Goal: Task Accomplishment & Management: Use online tool/utility

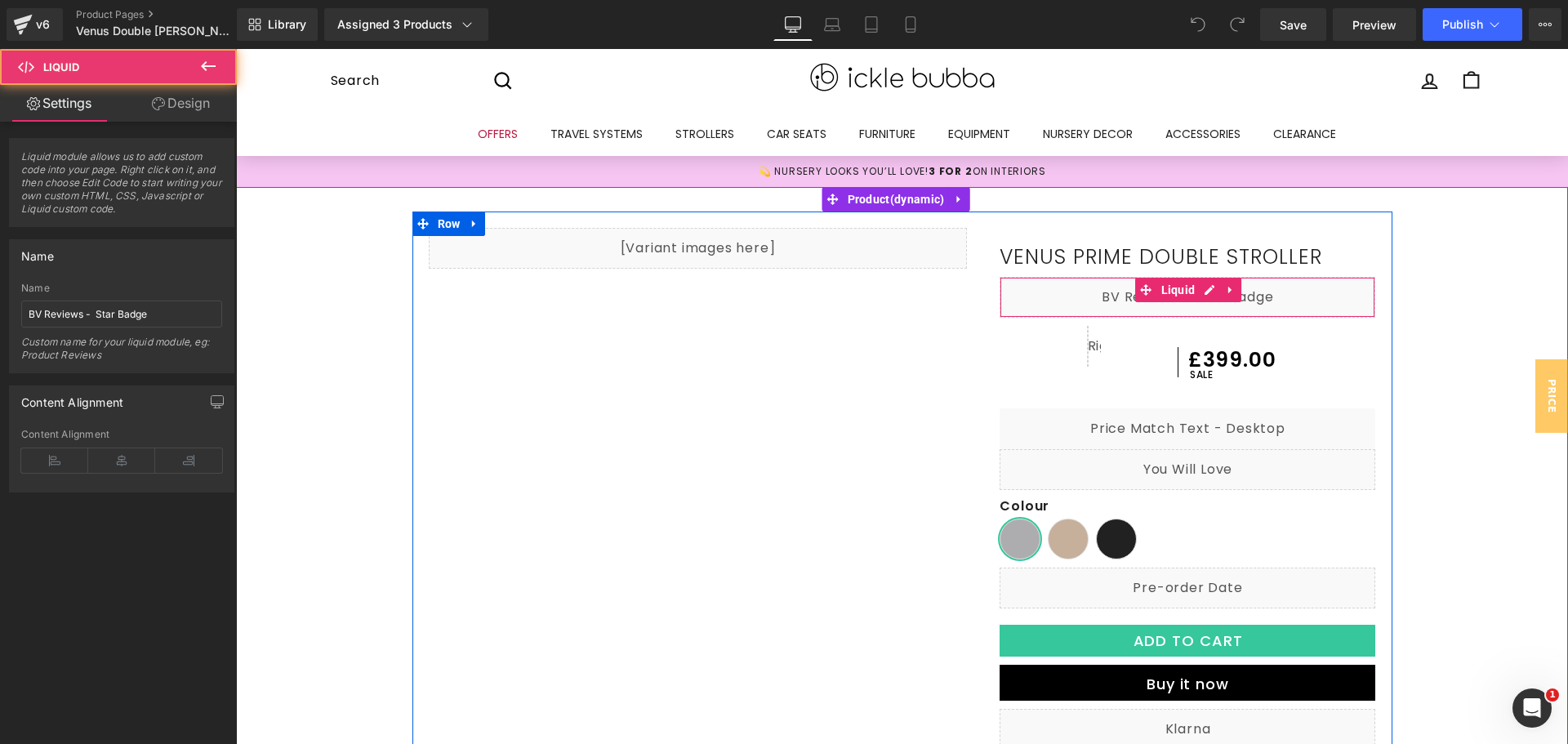
click at [1266, 302] on div "Liquid" at bounding box center [1188, 297] width 376 height 41
click at [1210, 291] on div "Liquid" at bounding box center [1188, 297] width 376 height 41
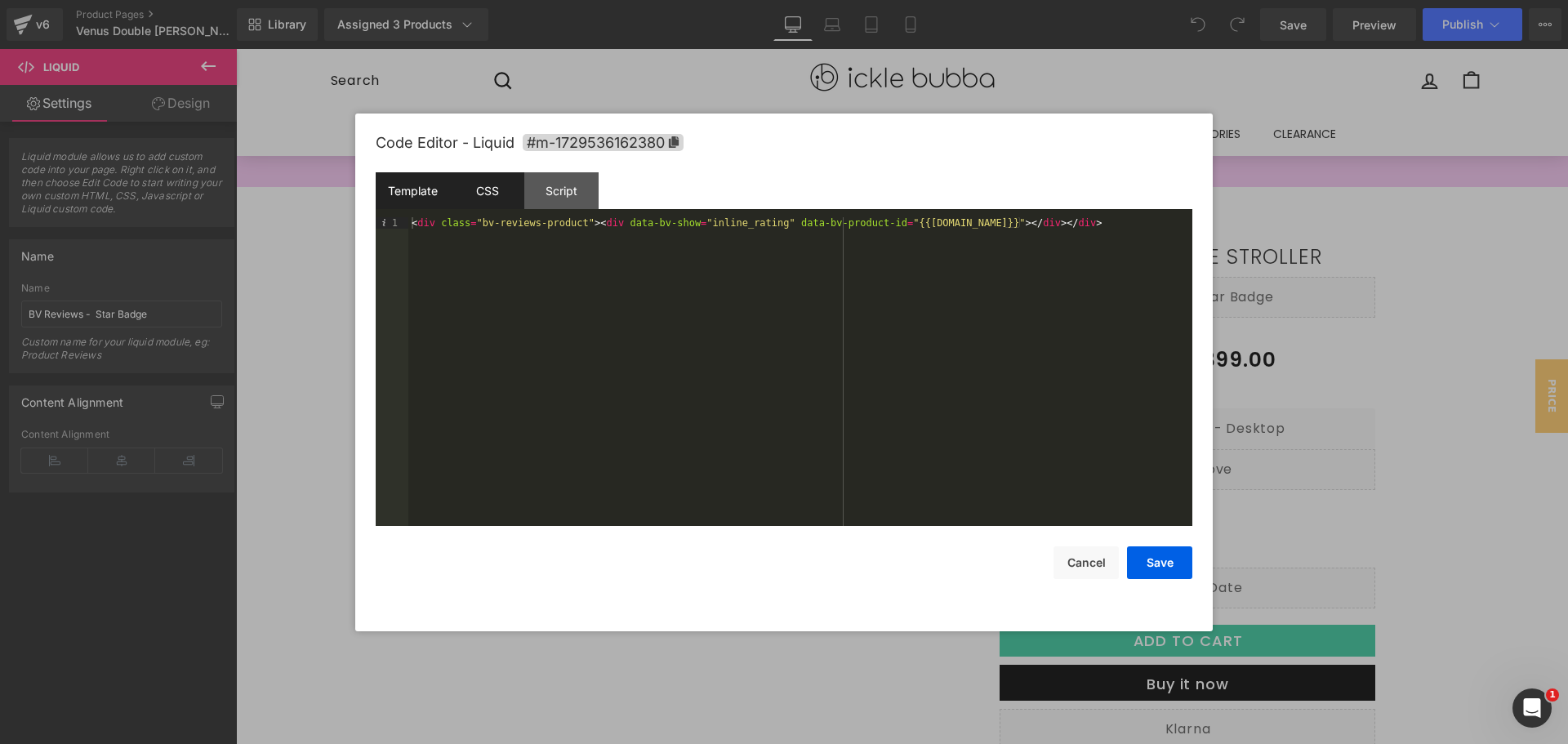
click at [493, 203] on div "CSS" at bounding box center [486, 191] width 74 height 37
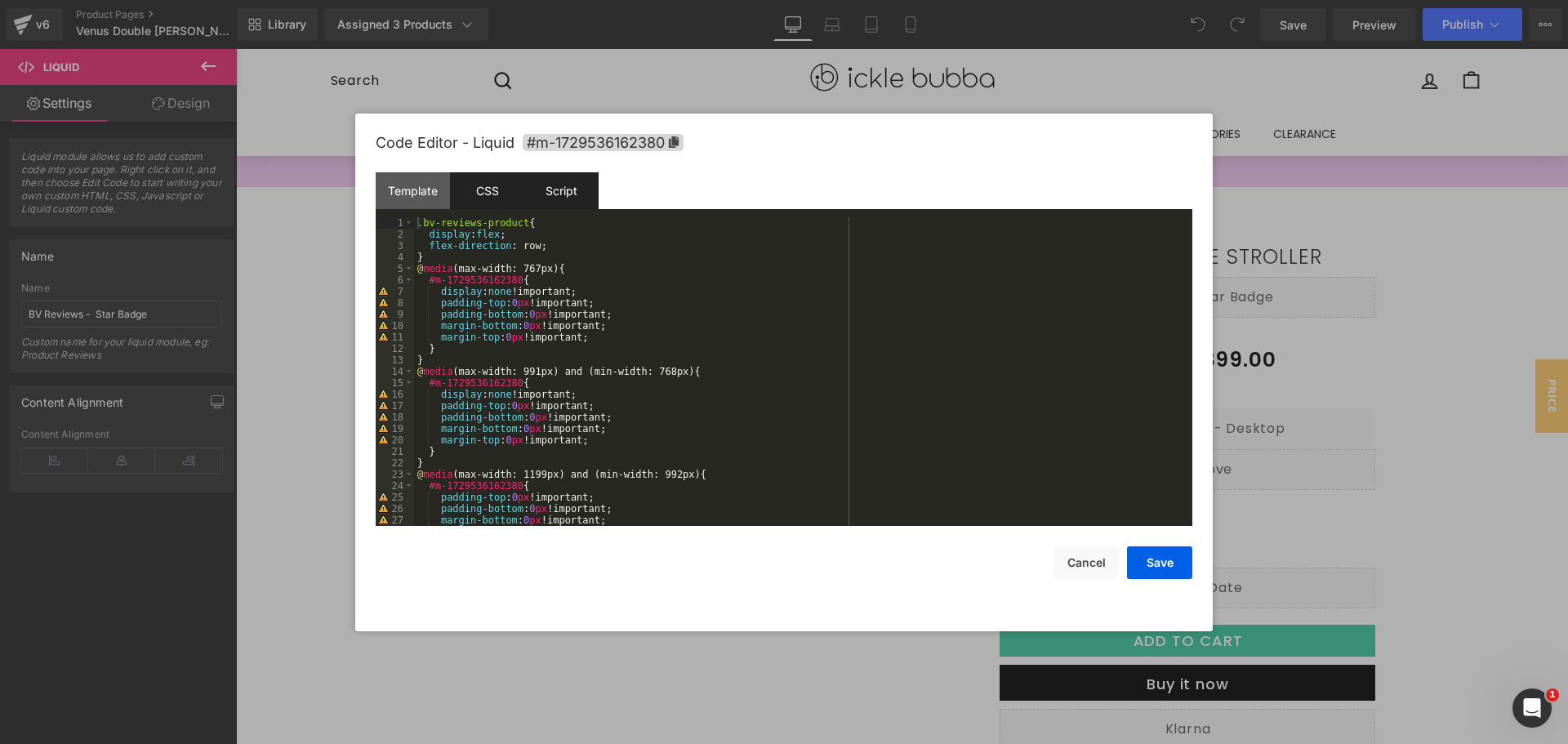
click at [543, 206] on div "Script" at bounding box center [561, 191] width 74 height 37
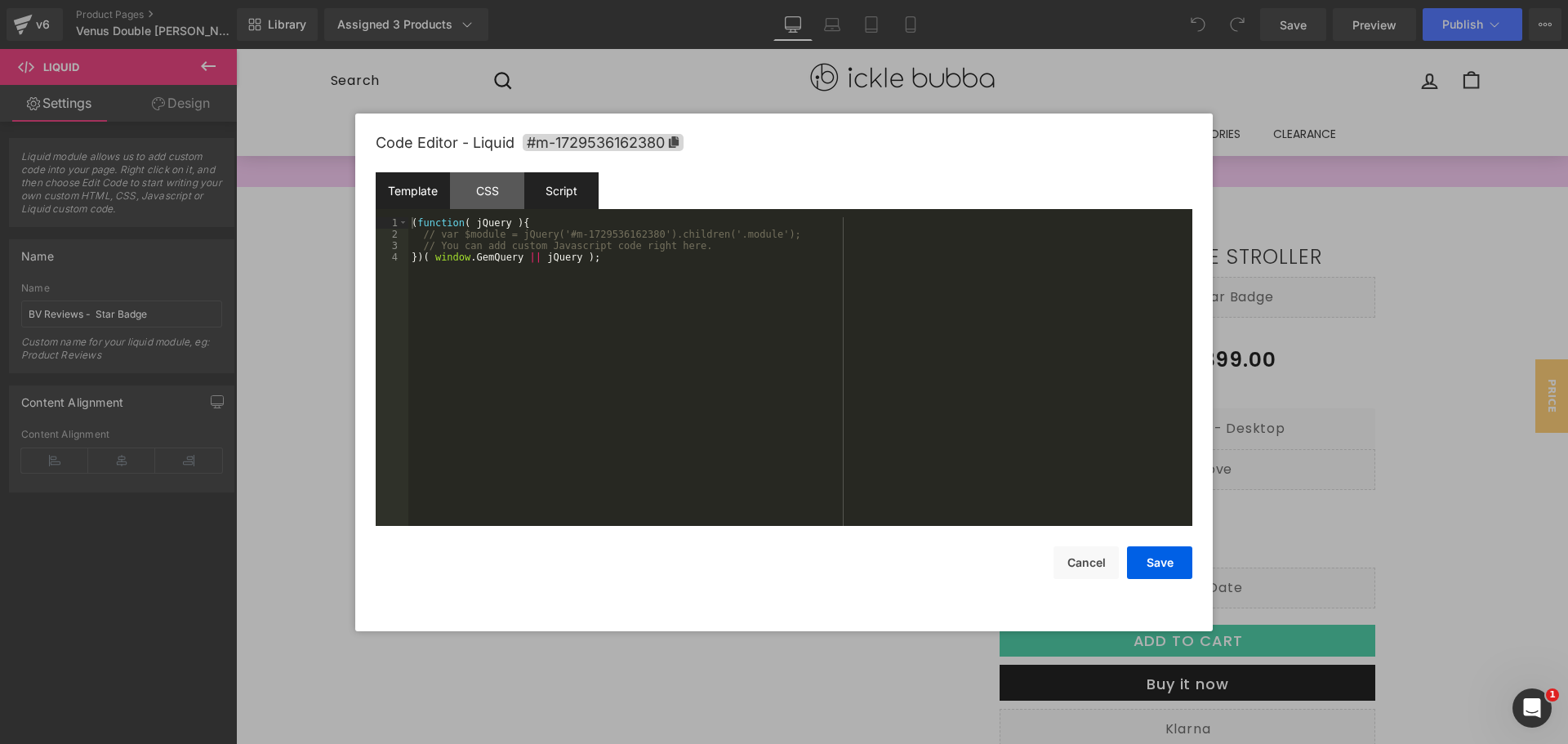
click at [405, 195] on div "Template" at bounding box center [413, 191] width 74 height 37
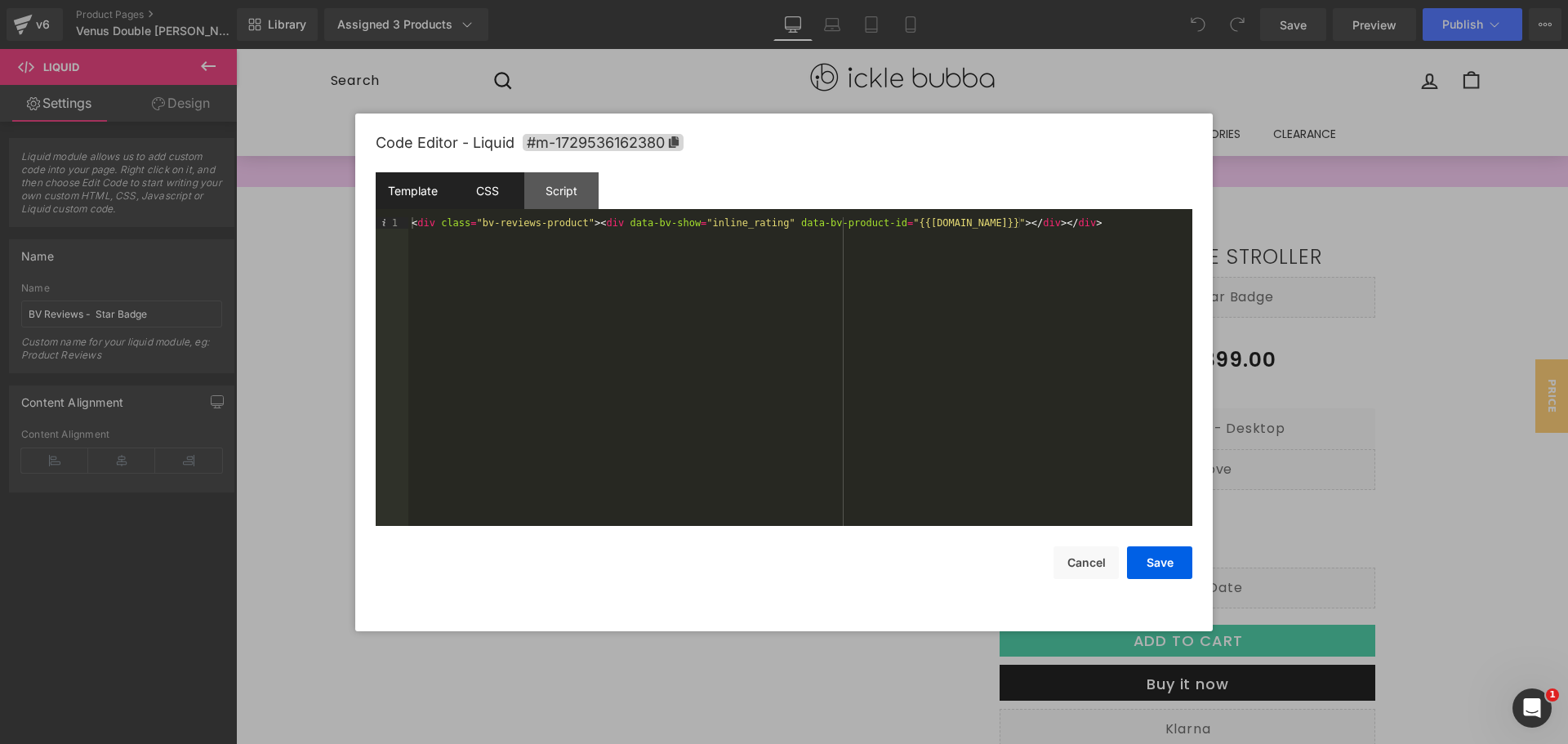
click at [493, 180] on div "CSS" at bounding box center [486, 191] width 74 height 37
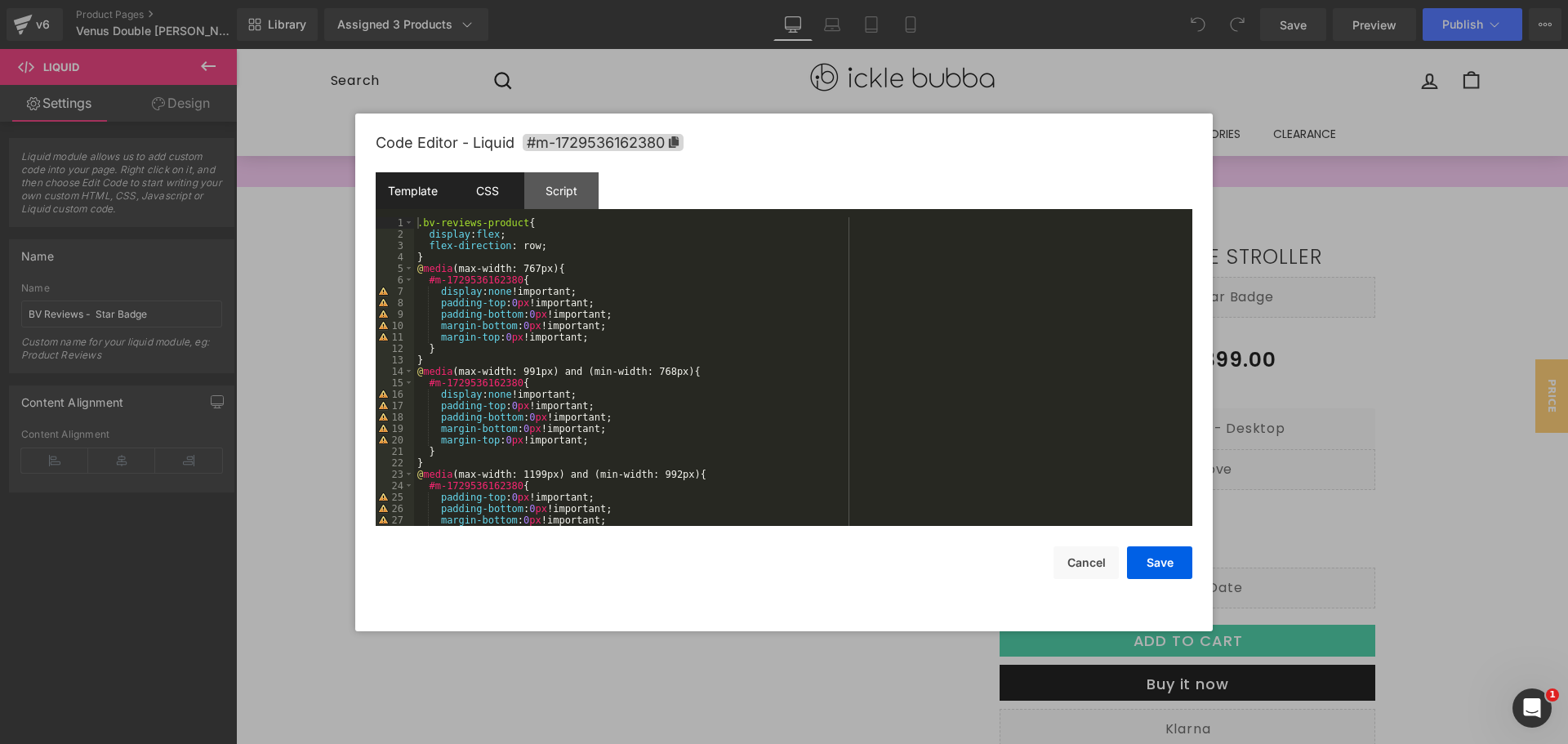
click at [415, 193] on div "Template" at bounding box center [413, 191] width 74 height 37
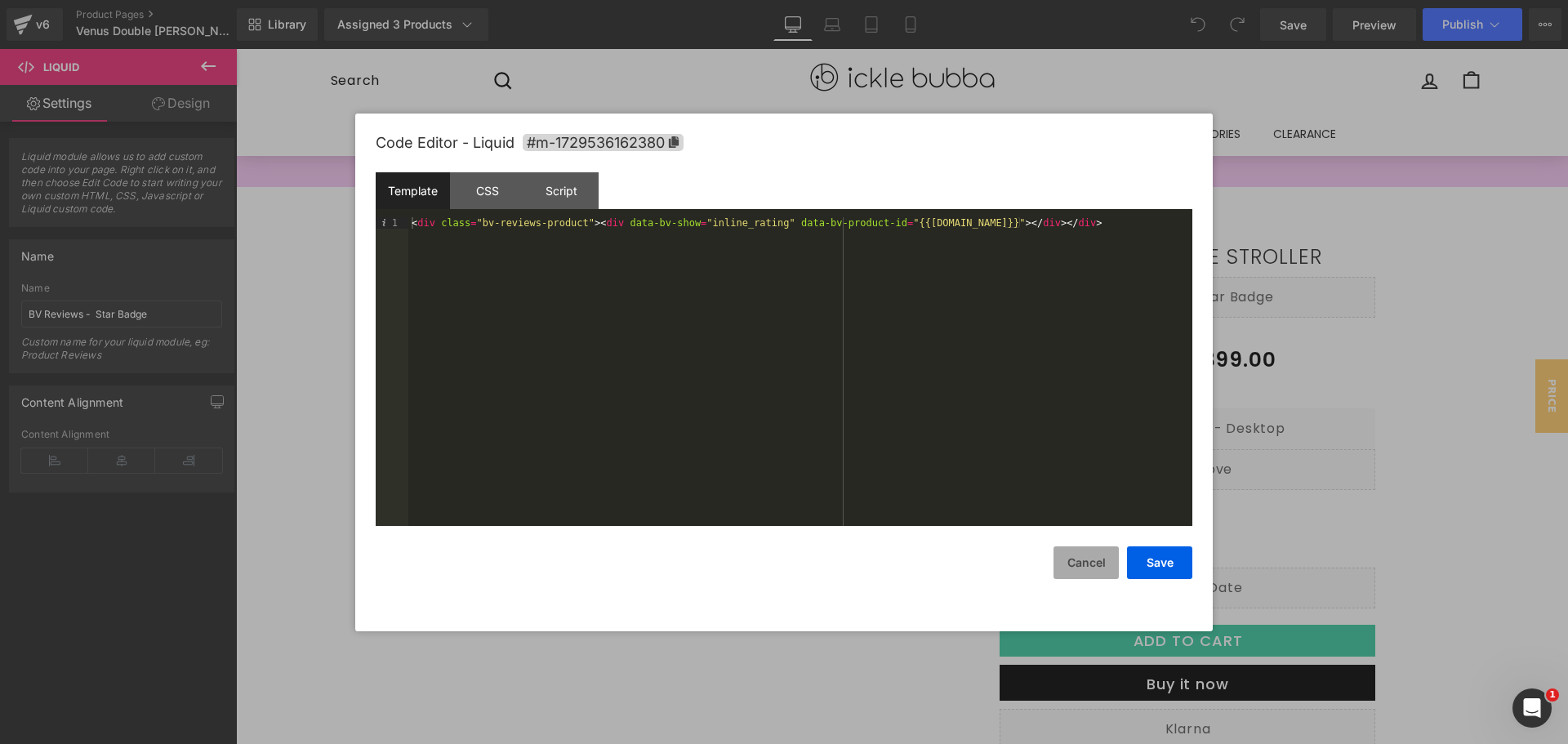
click at [1104, 555] on button "Cancel" at bounding box center [1086, 562] width 66 height 32
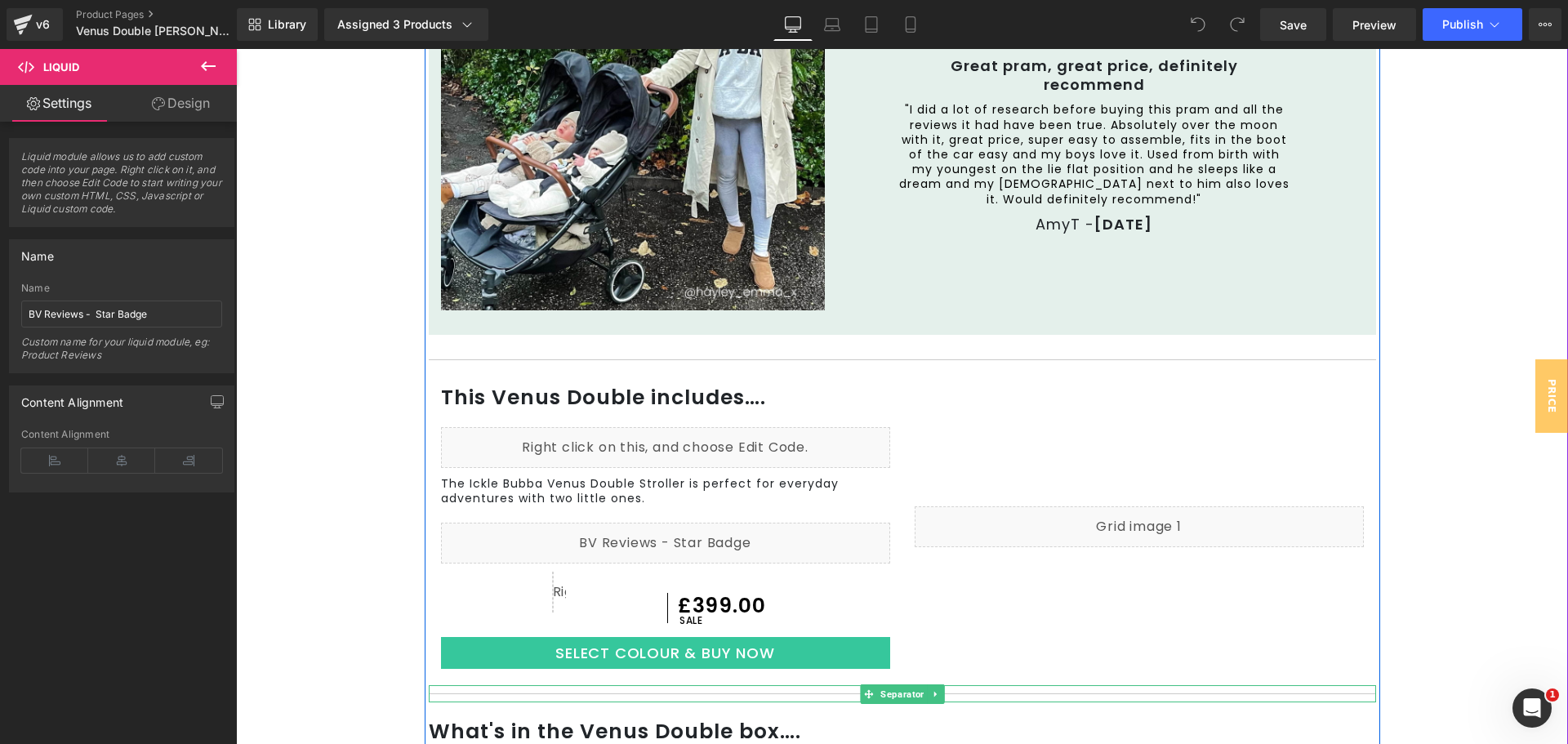
scroll to position [817, 0]
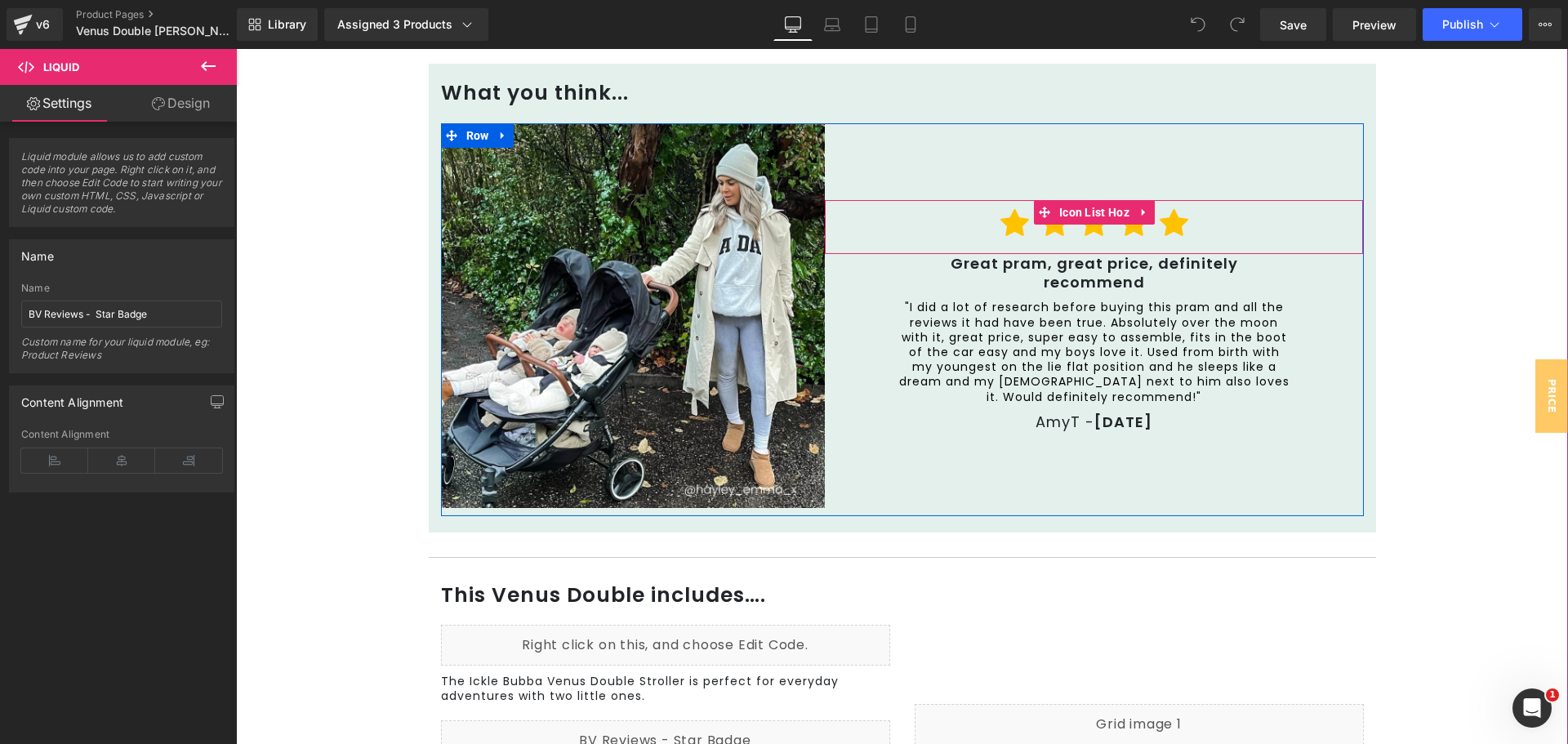
click at [1217, 222] on ul "Icon Icon Icon Icon Icon" at bounding box center [1094, 231] width 538 height 46
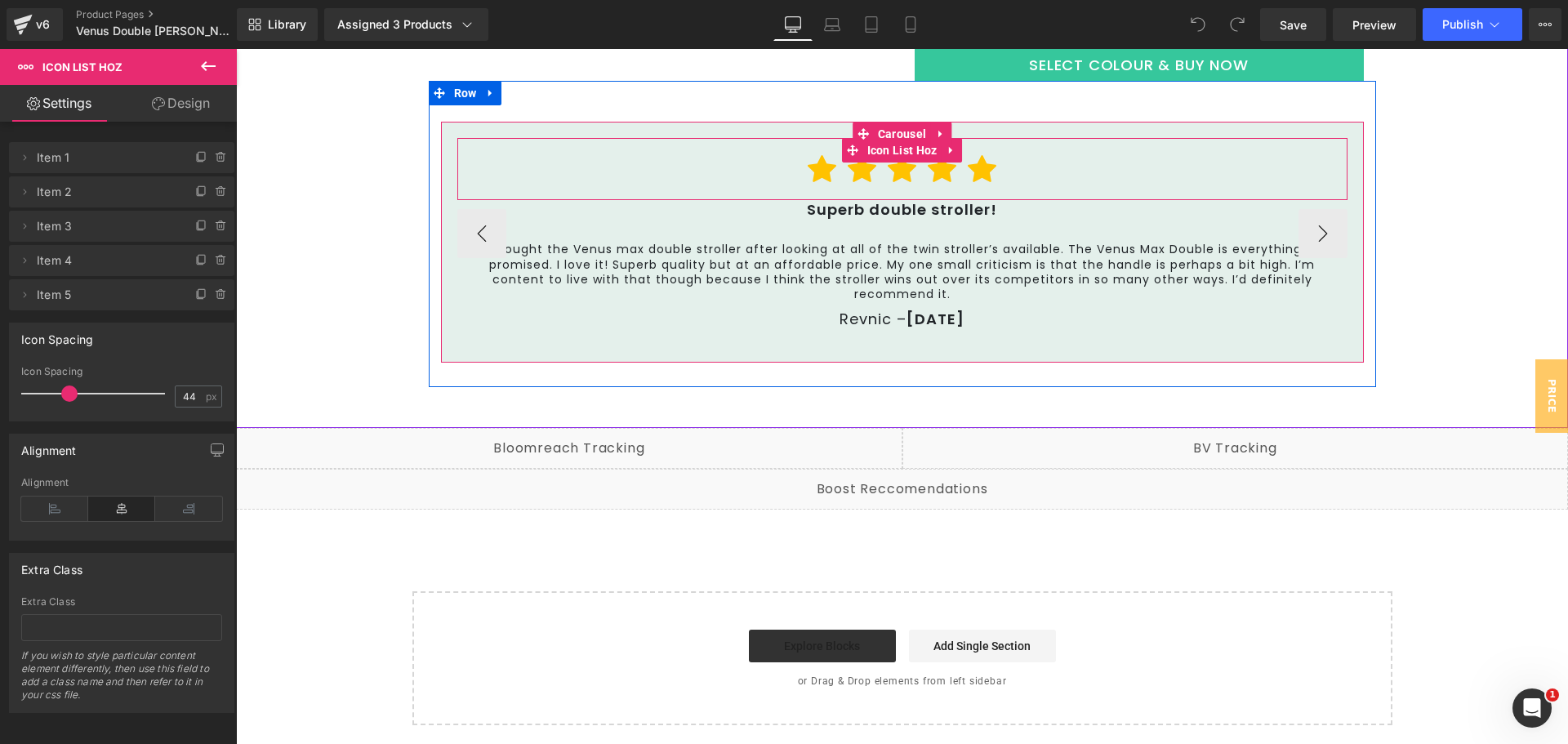
scroll to position [2695, 0]
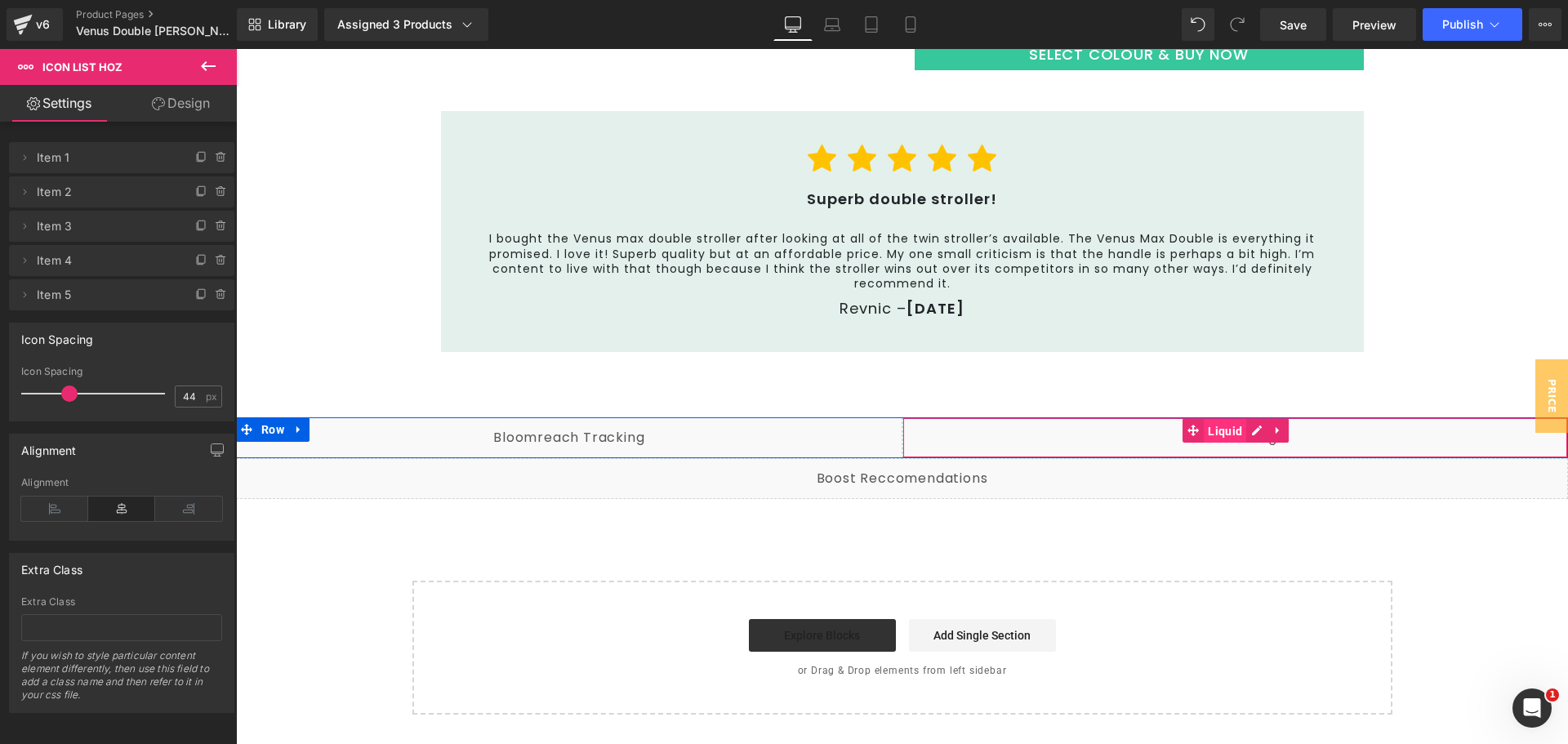
click at [1224, 422] on span "Liquid" at bounding box center [1225, 431] width 42 height 25
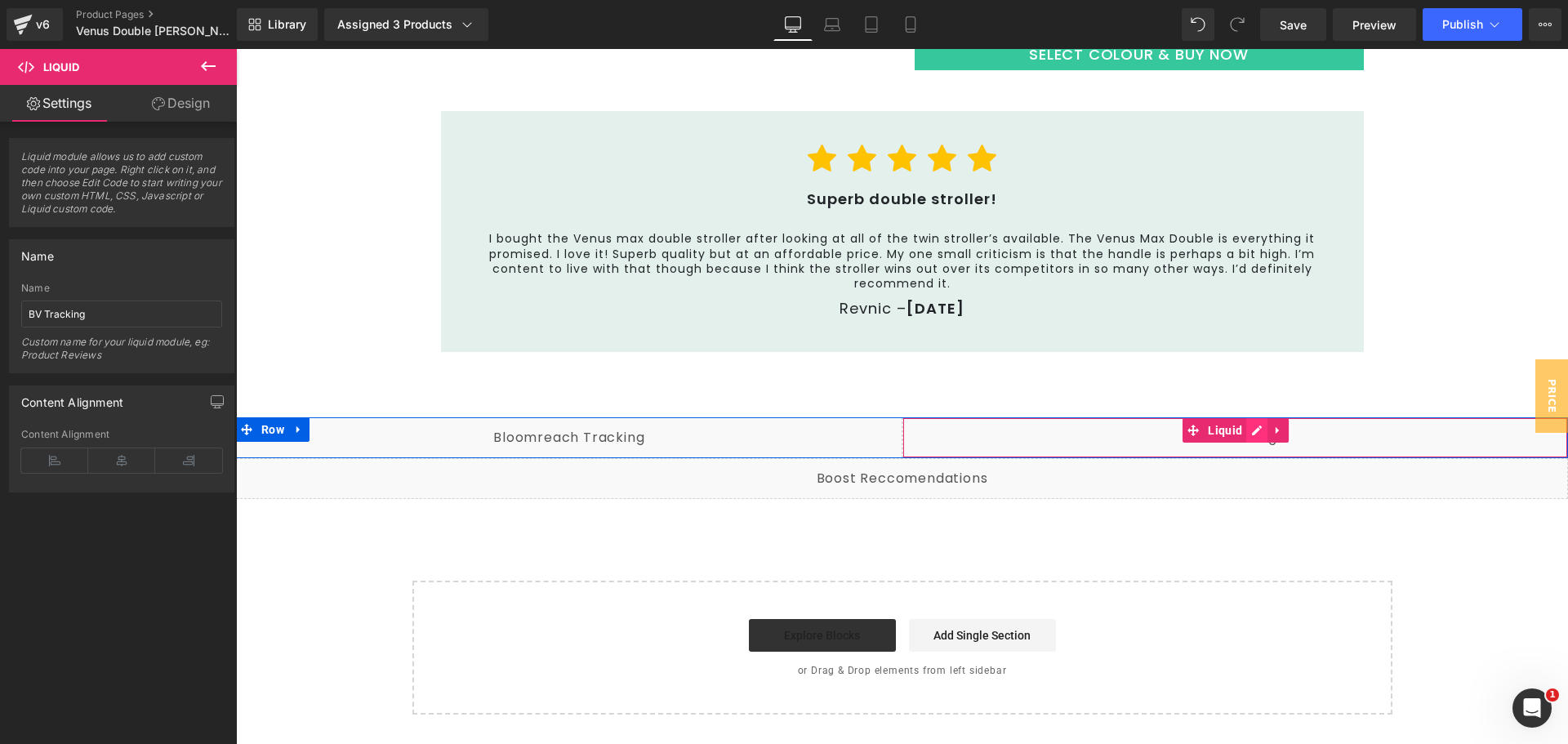
click at [1245, 438] on div "Liquid" at bounding box center [1236, 437] width 666 height 41
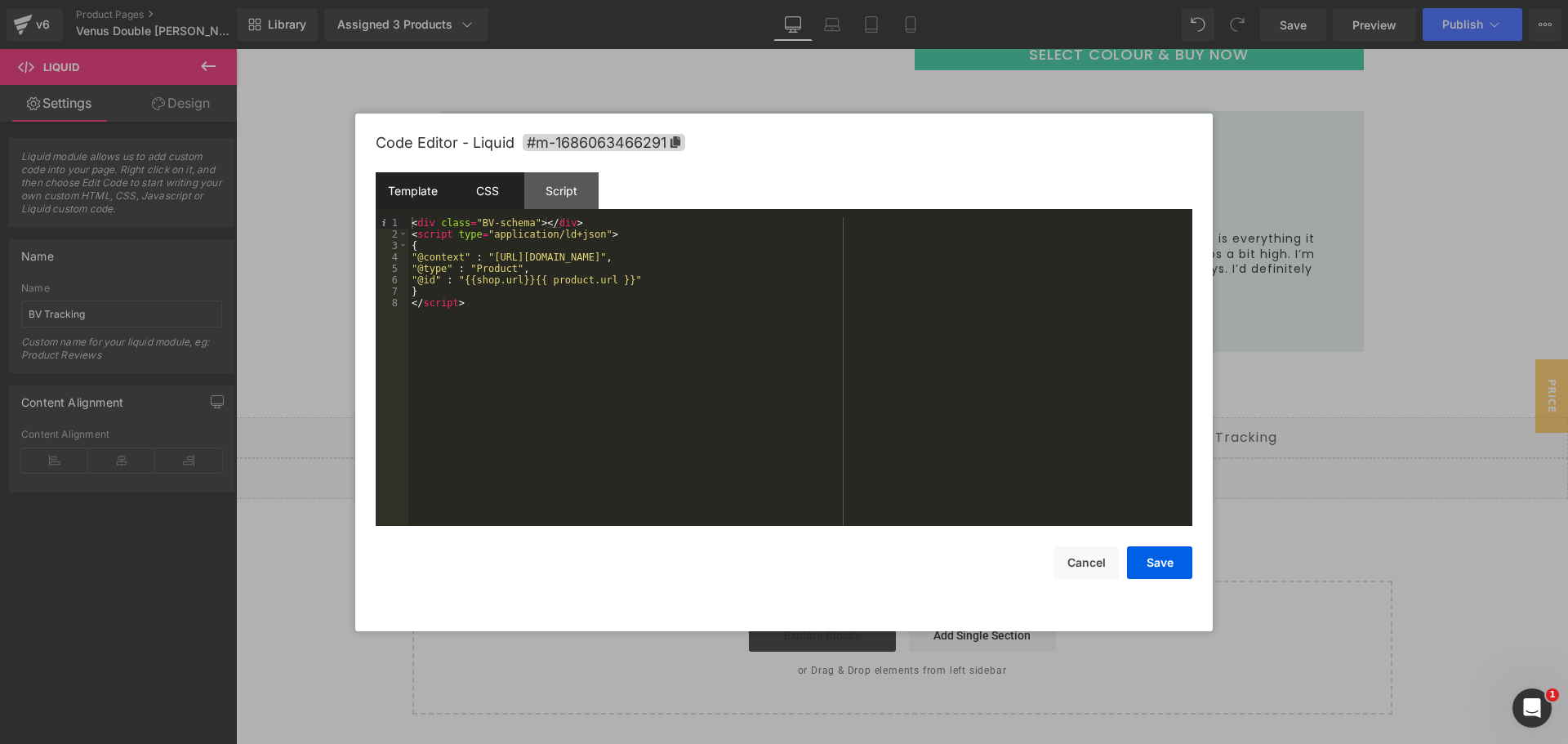
click at [479, 199] on div "CSS" at bounding box center [486, 191] width 74 height 37
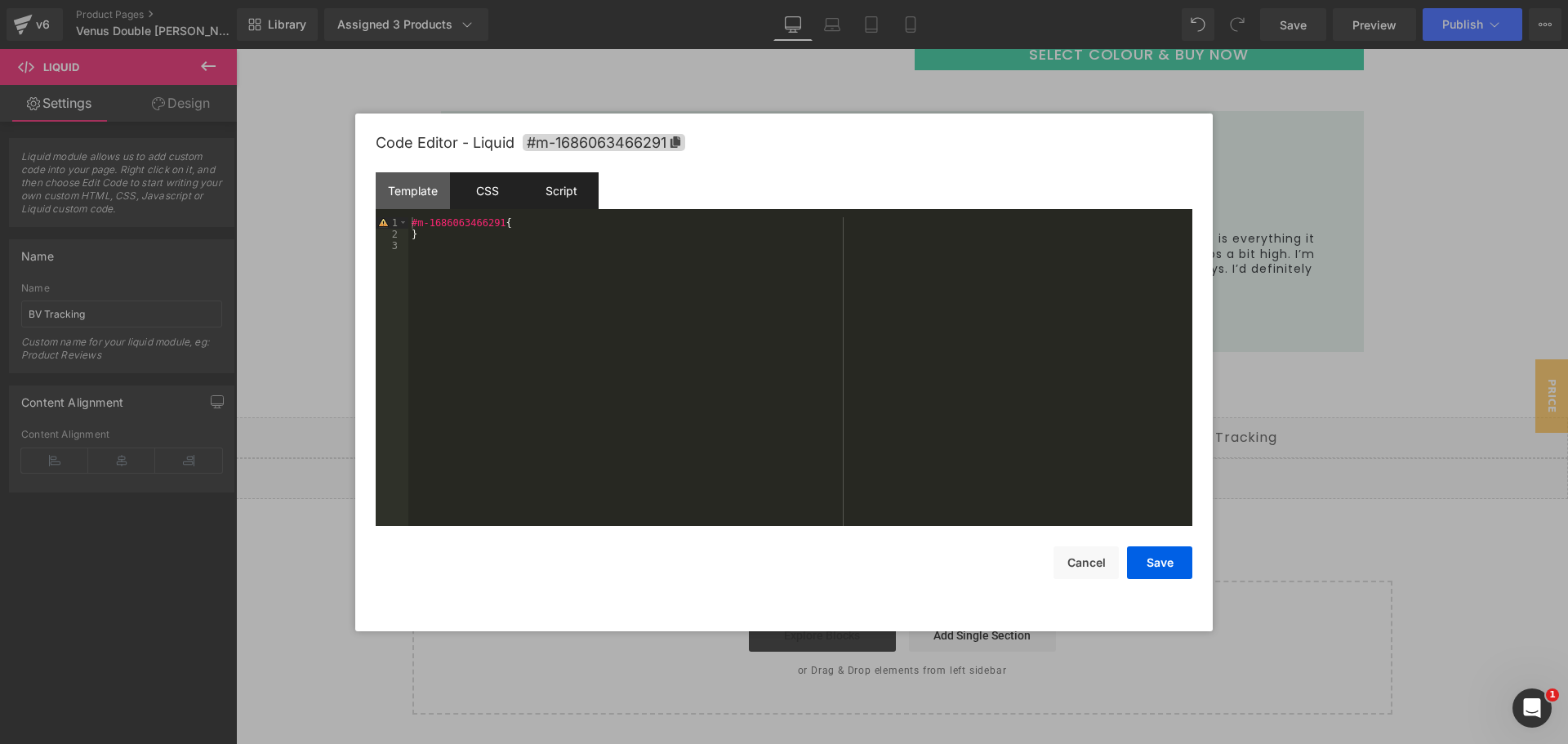
click at [549, 197] on div "Script" at bounding box center [561, 191] width 74 height 37
click at [415, 197] on div "Template" at bounding box center [413, 191] width 74 height 37
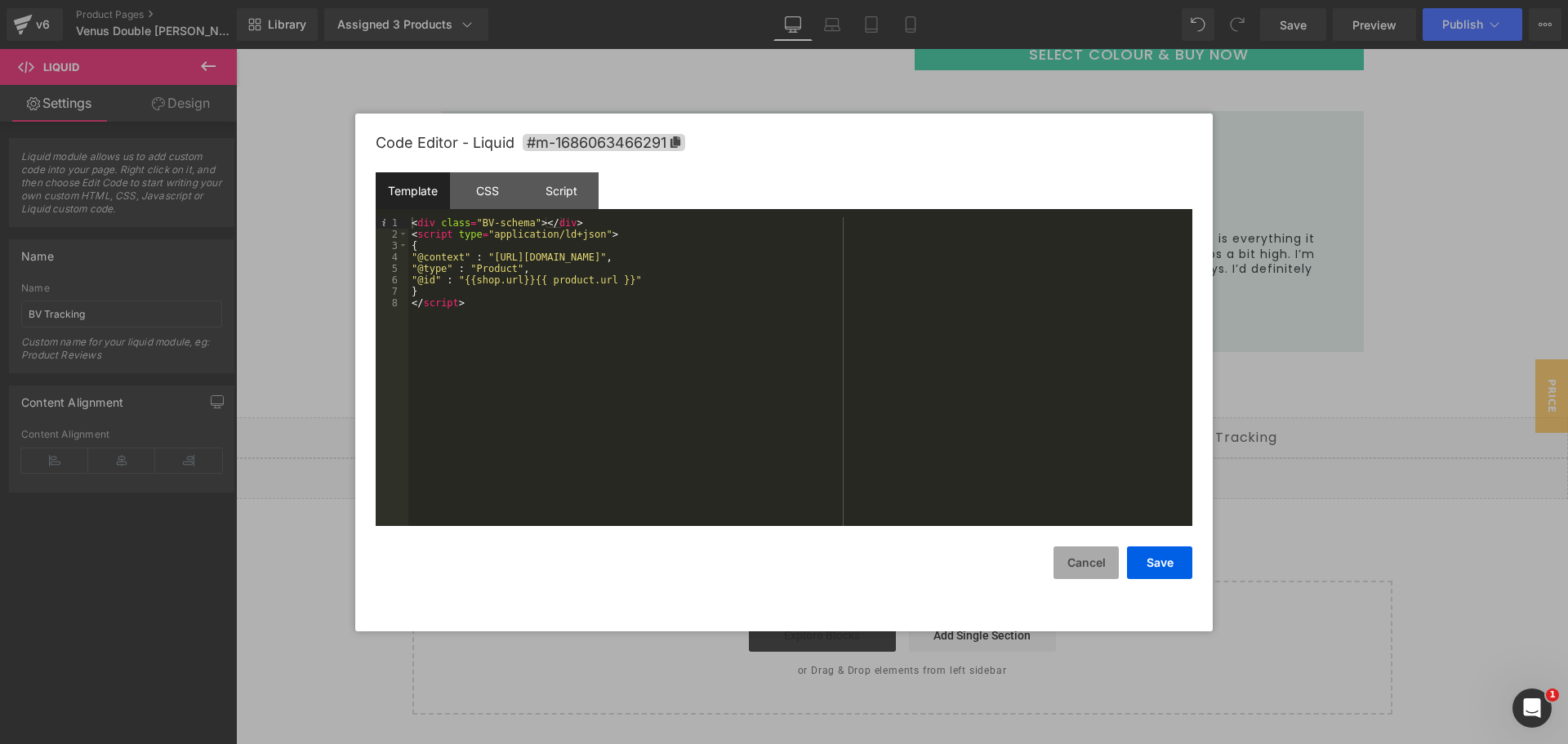
click at [1097, 557] on button "Cancel" at bounding box center [1086, 562] width 66 height 32
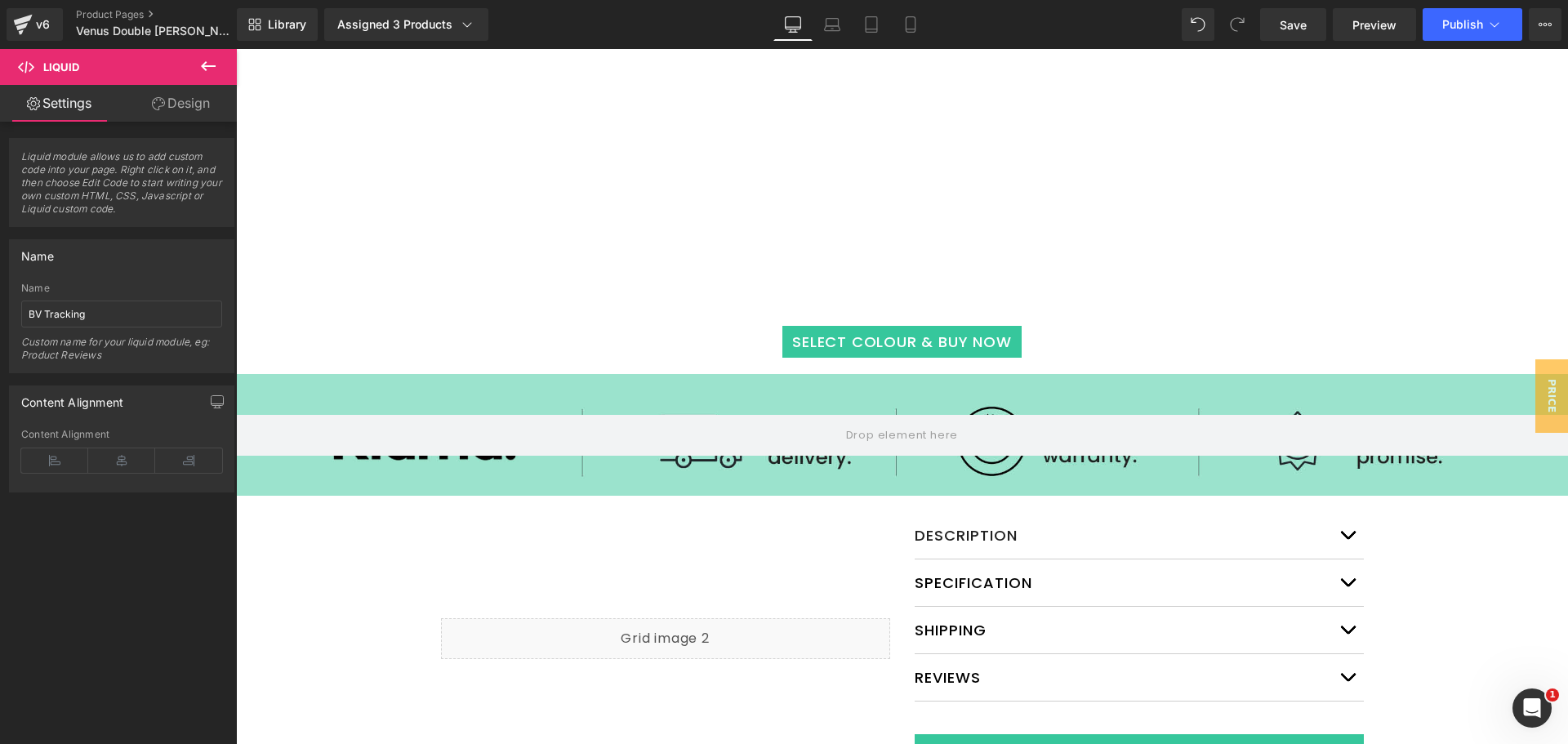
scroll to position [2159, 0]
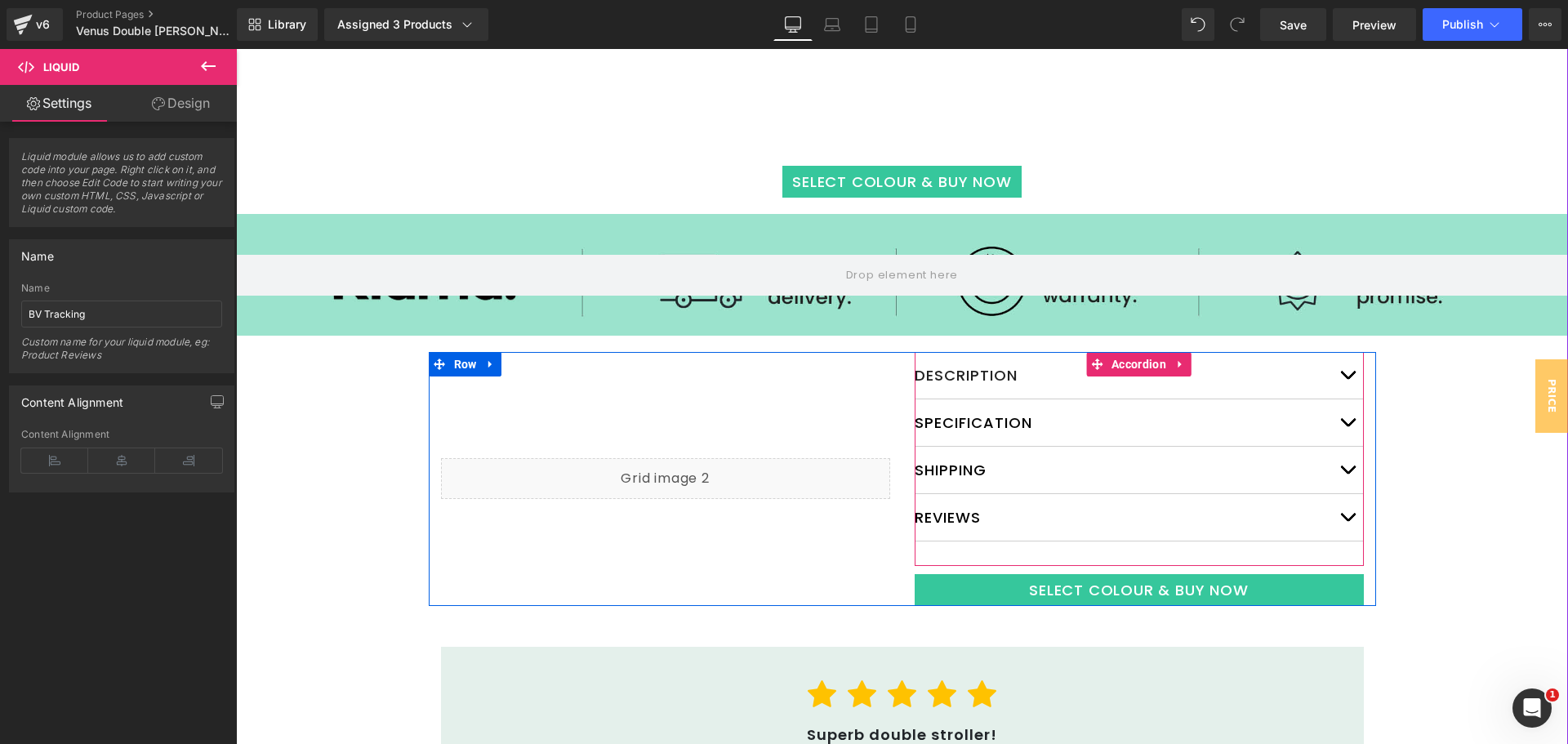
click at [1348, 521] on span "button" at bounding box center [1348, 521] width 0 height 0
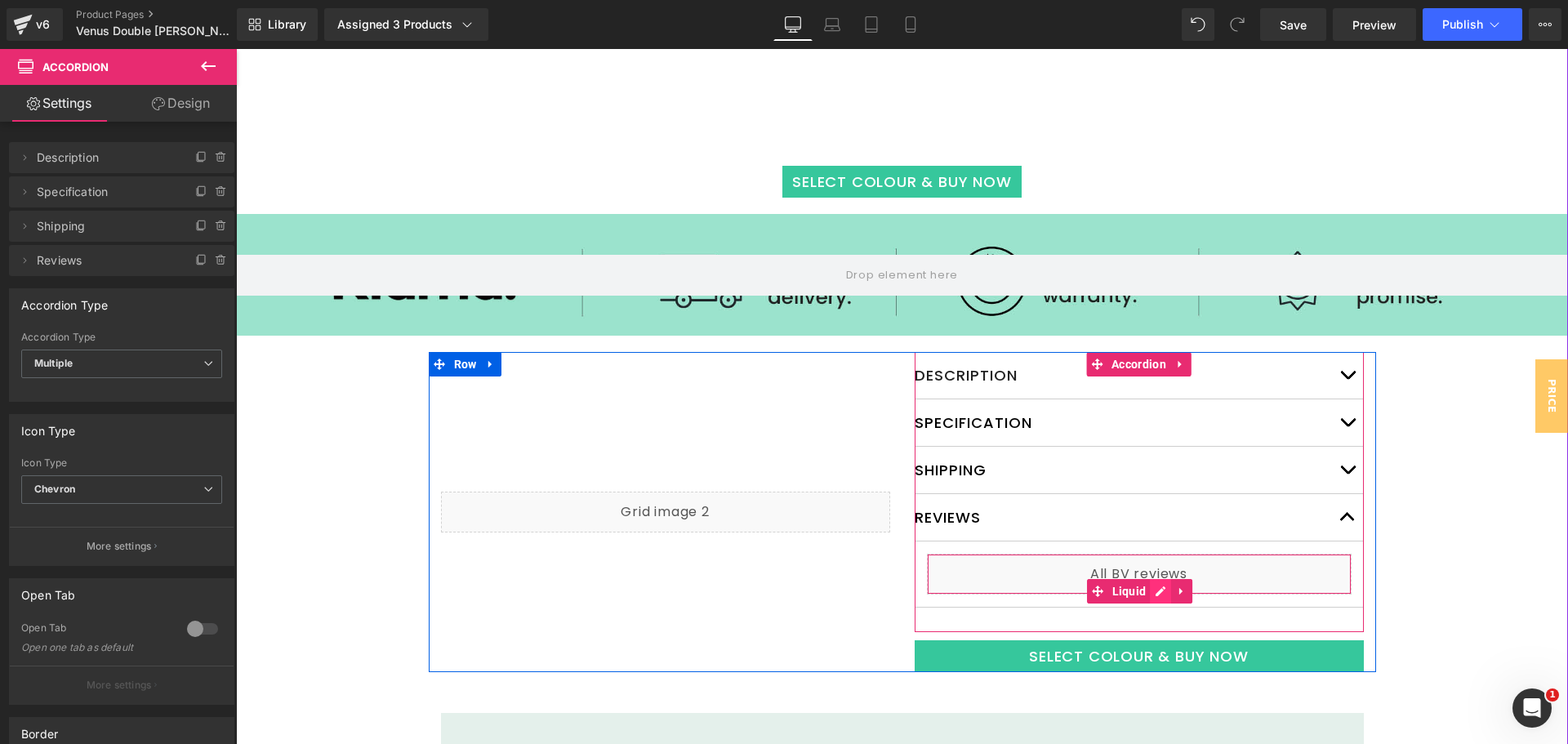
click at [1149, 589] on div "Liquid" at bounding box center [1139, 574] width 425 height 41
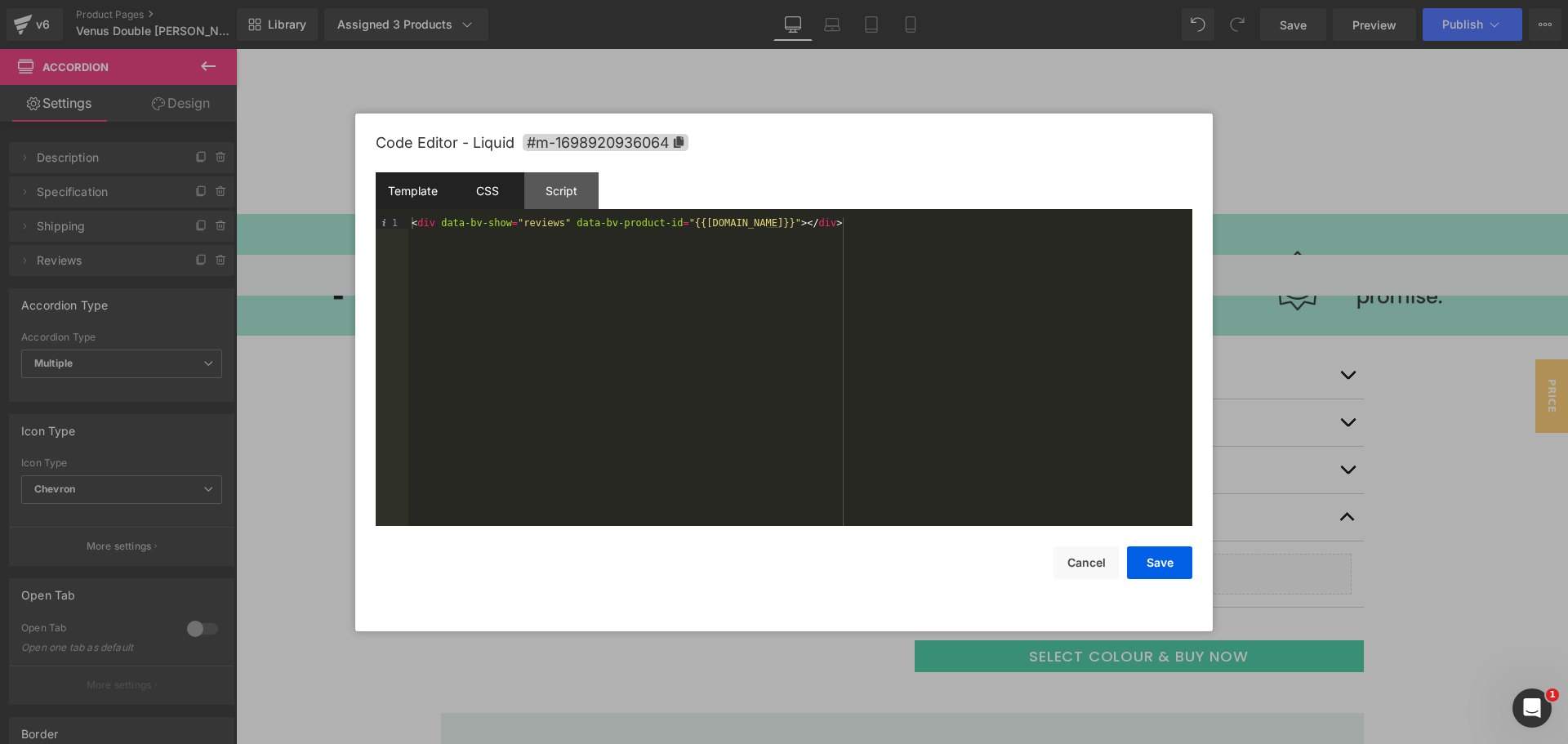
click at [500, 202] on div "CSS" at bounding box center [486, 191] width 74 height 37
click at [570, 197] on div "Script" at bounding box center [561, 191] width 74 height 37
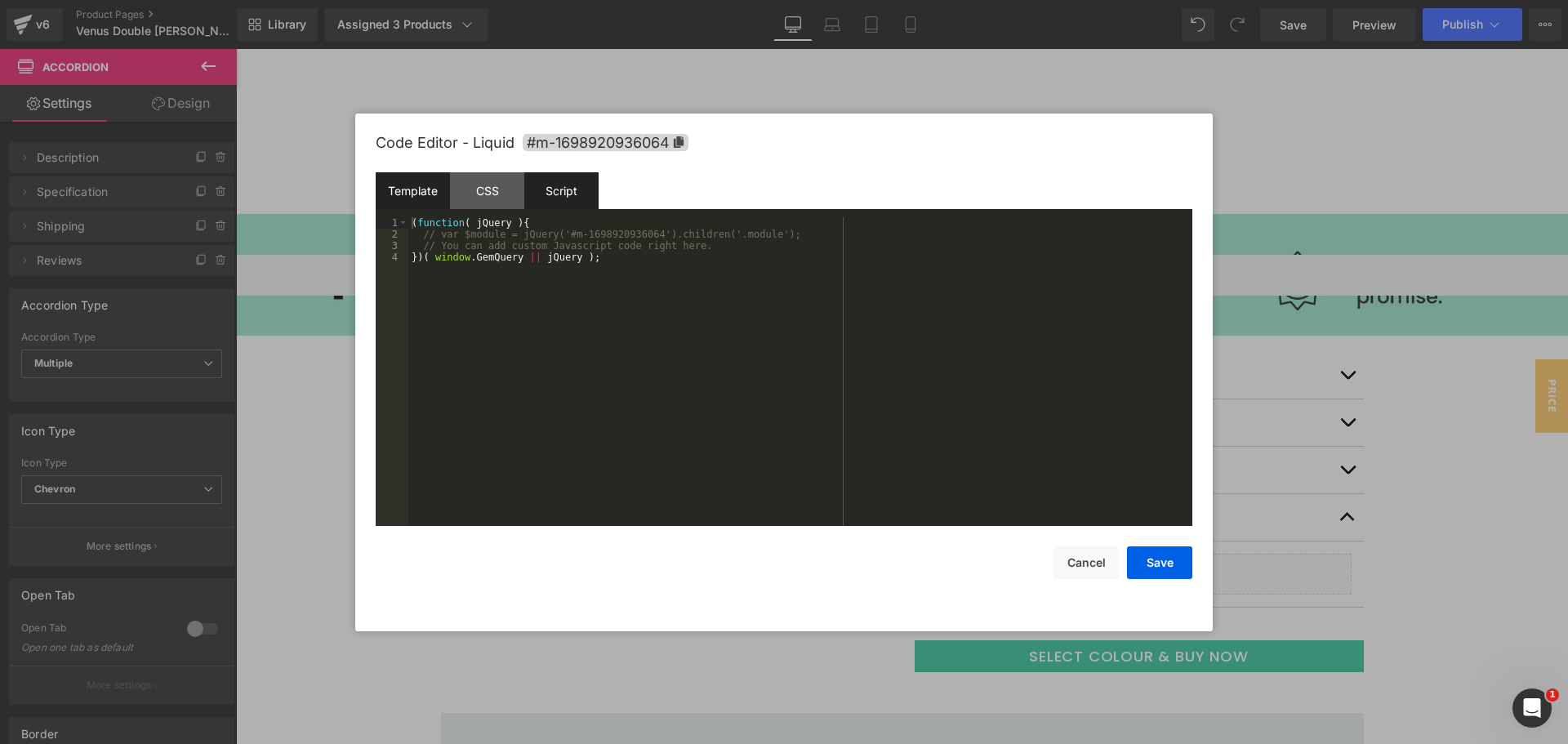
click at [408, 196] on div "Template" at bounding box center [413, 191] width 74 height 37
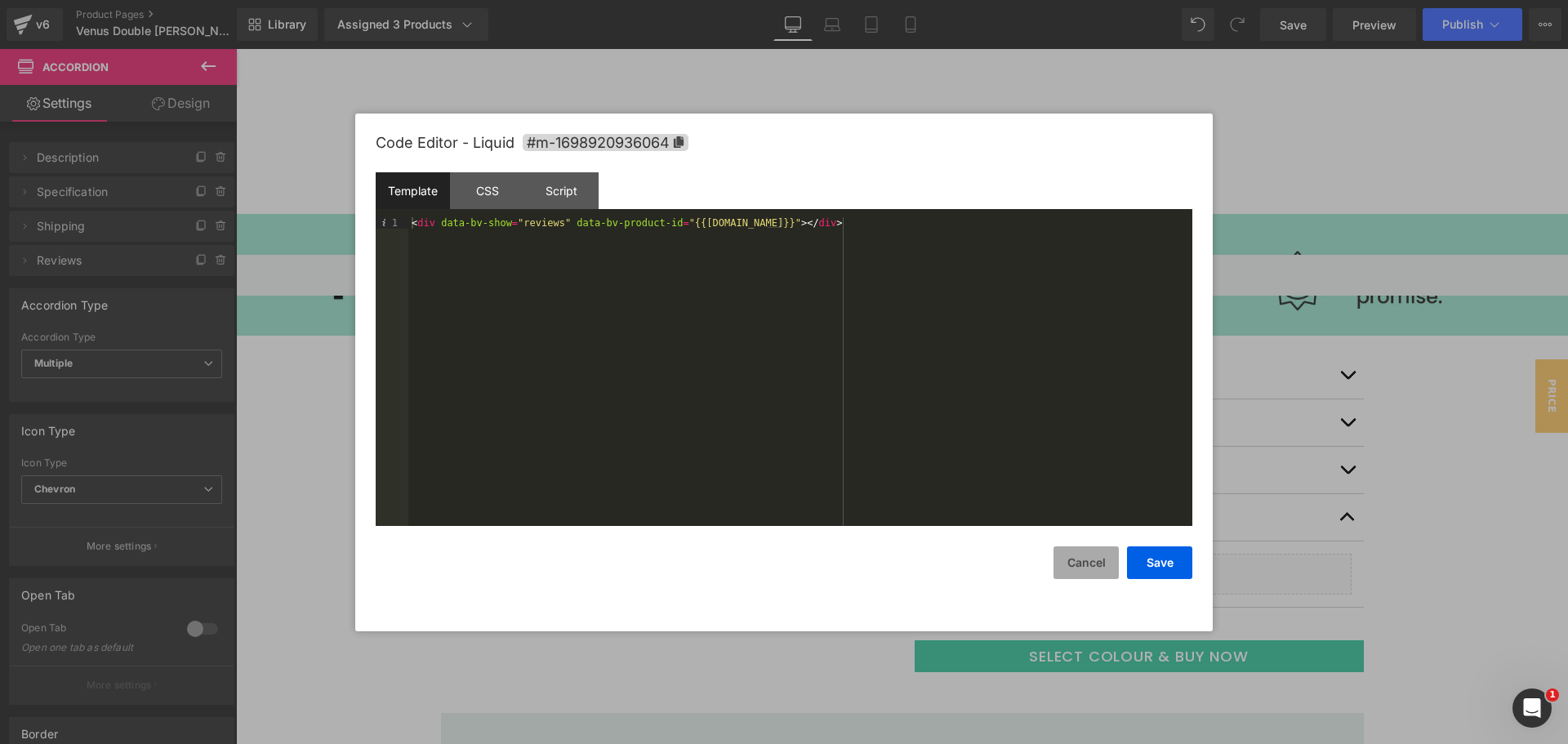
click at [1092, 574] on button "Cancel" at bounding box center [1086, 562] width 66 height 32
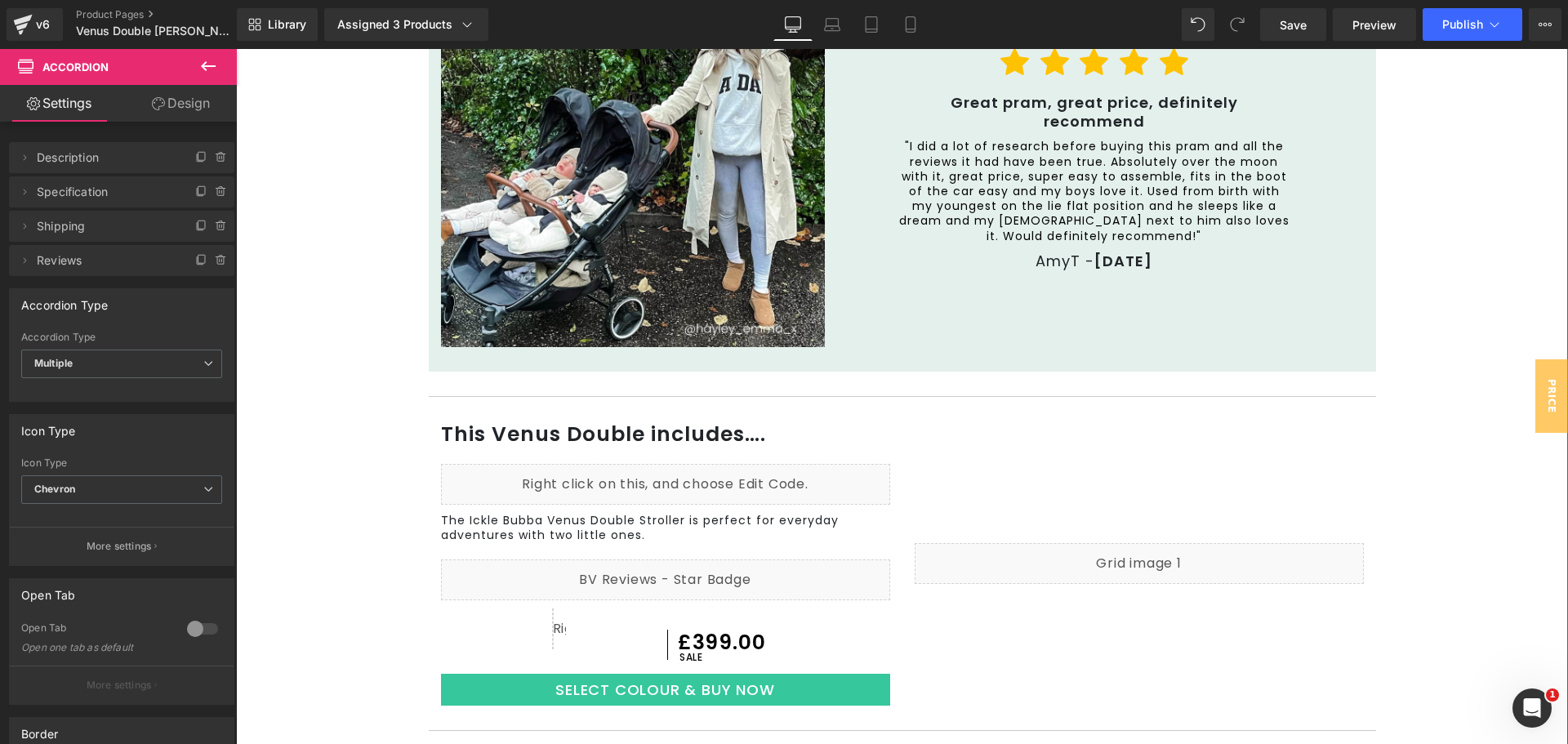
scroll to position [1144, 0]
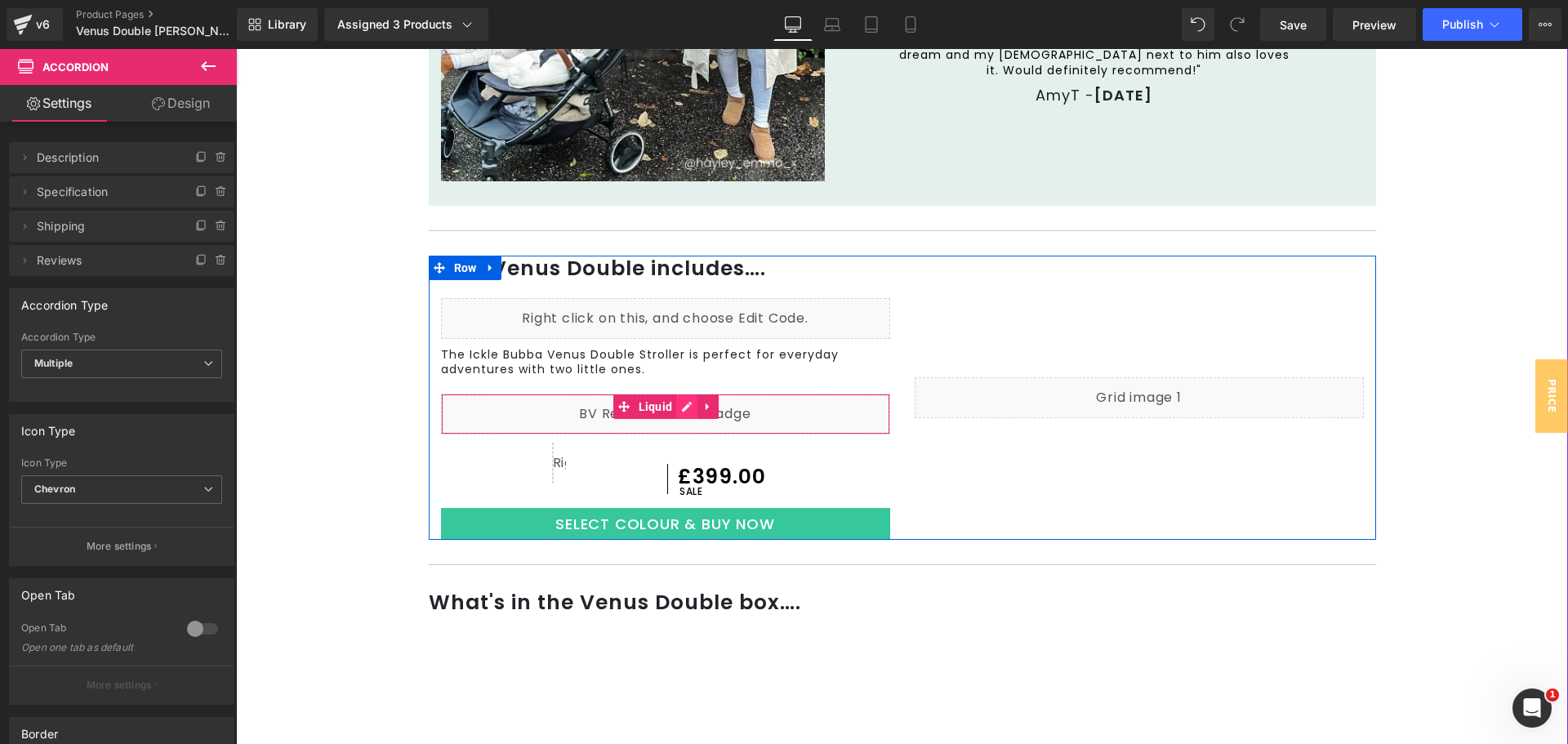
click at [679, 405] on div "Liquid" at bounding box center [665, 414] width 450 height 41
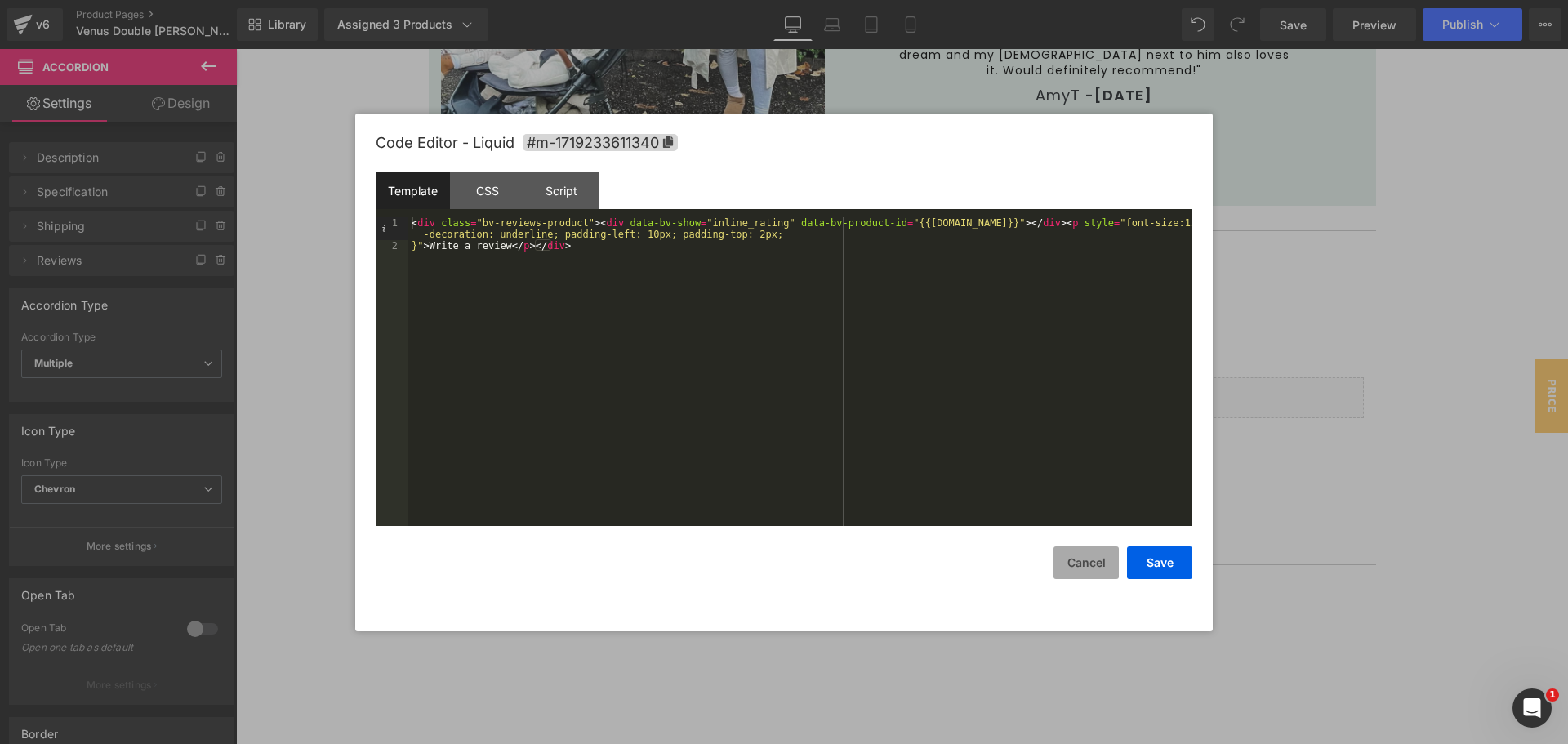
click at [1082, 576] on button "Cancel" at bounding box center [1086, 562] width 66 height 32
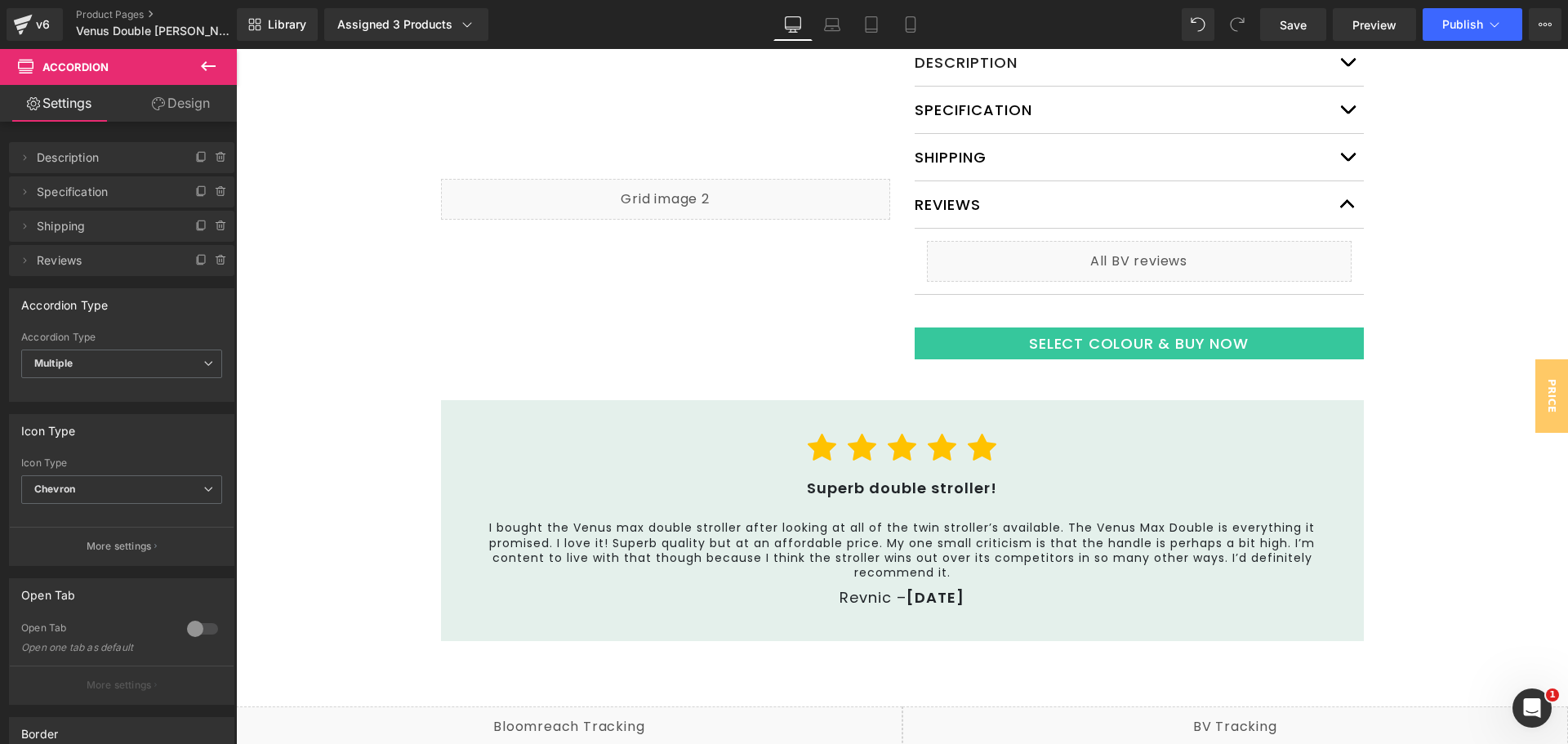
scroll to position [2859, 0]
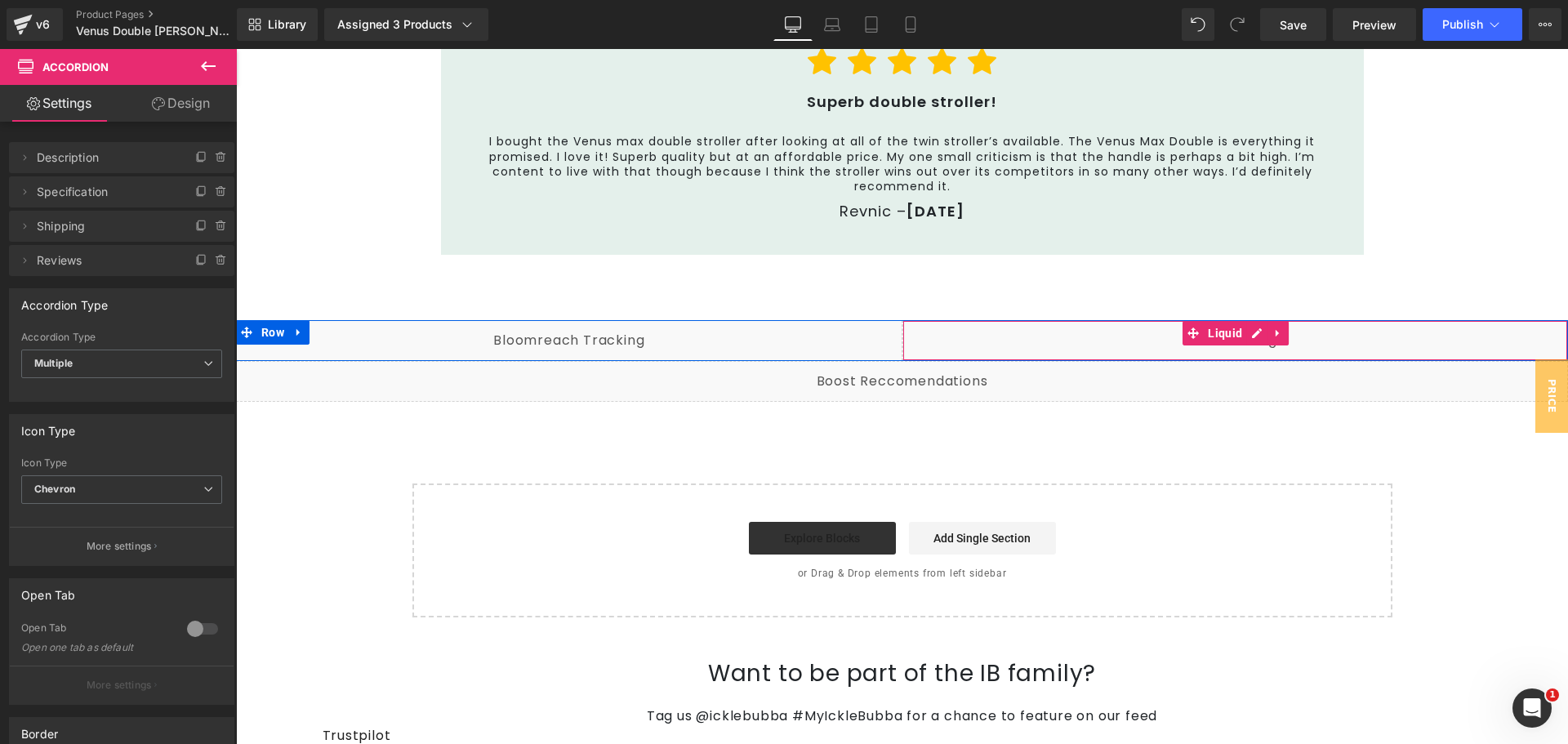
click at [1254, 337] on div "Liquid" at bounding box center [1236, 340] width 666 height 41
